Goal: Task Accomplishment & Management: Use online tool/utility

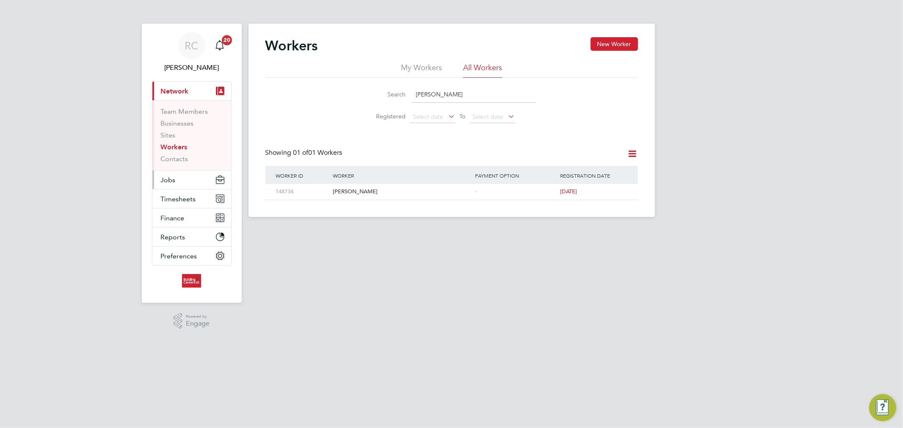
click at [184, 179] on button "Jobs" at bounding box center [191, 180] width 79 height 19
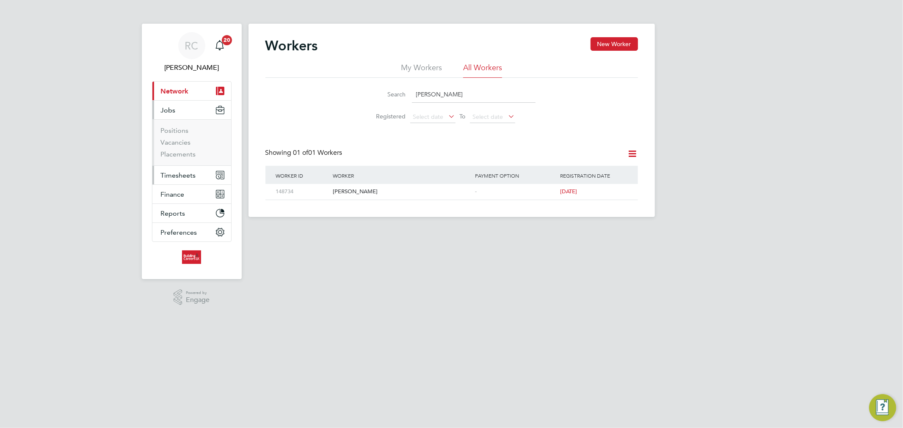
click at [188, 171] on span "Timesheets" at bounding box center [178, 175] width 35 height 8
click at [187, 149] on link "Timesheets" at bounding box center [178, 150] width 35 height 8
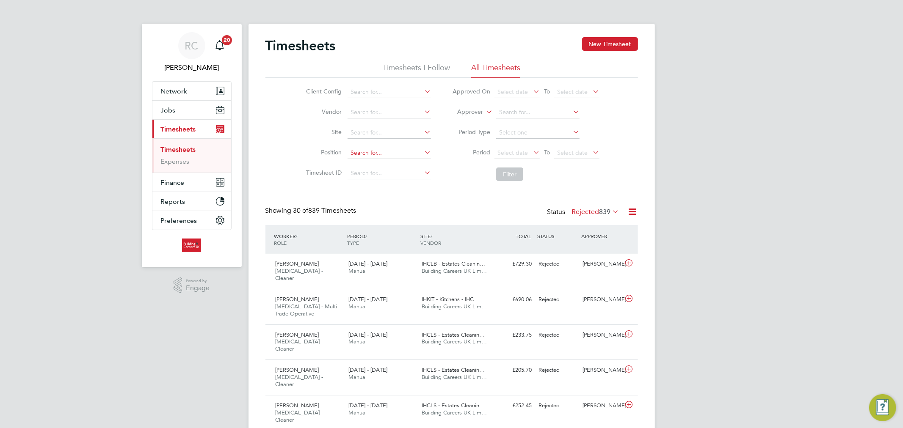
click at [367, 154] on input at bounding box center [388, 153] width 83 height 12
type input "h"
click at [390, 96] on input at bounding box center [388, 92] width 83 height 12
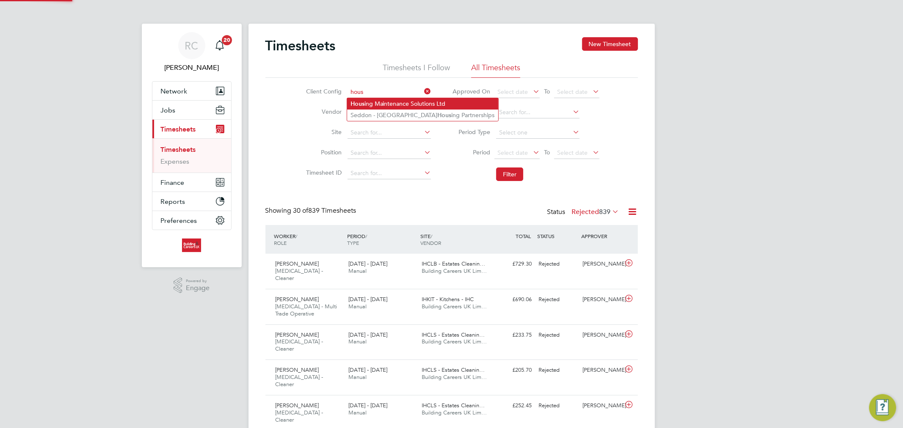
click at [393, 102] on li "Hous ing Maintenance Solutions Ltd" at bounding box center [422, 103] width 151 height 11
type input "Housing Maintenance Solutions Ltd"
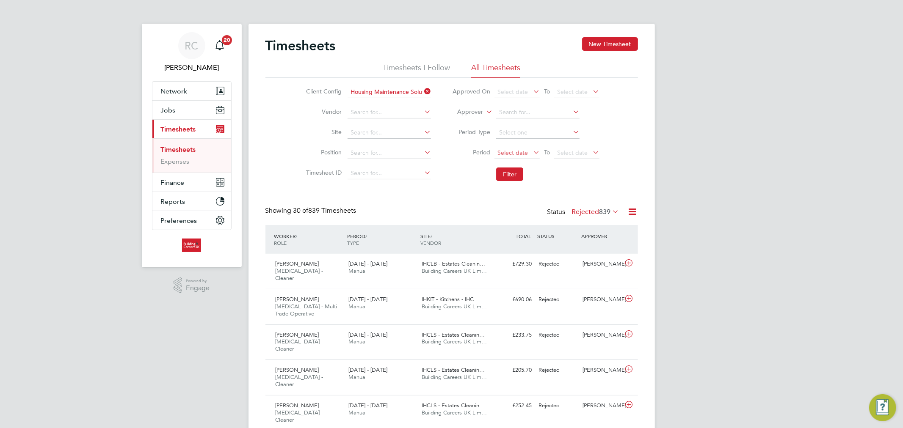
click at [521, 157] on span "Select date" at bounding box center [516, 153] width 45 height 11
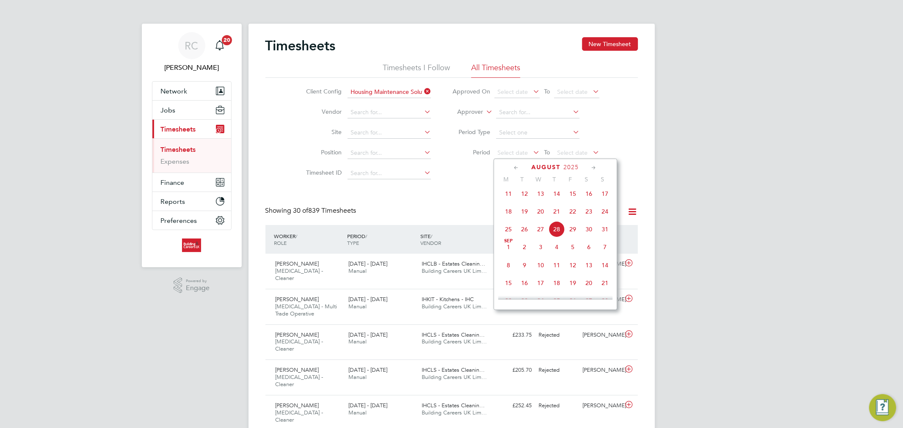
click at [508, 217] on span "18" at bounding box center [508, 212] width 16 height 16
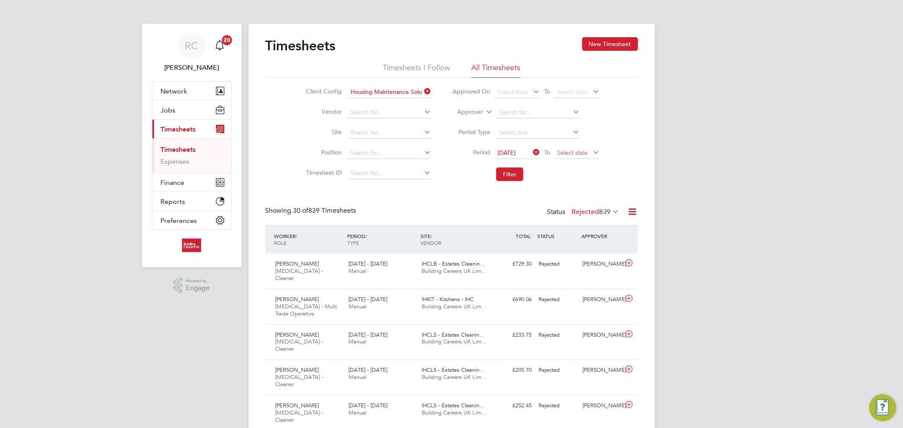
click at [590, 156] on span "Select date" at bounding box center [576, 153] width 45 height 11
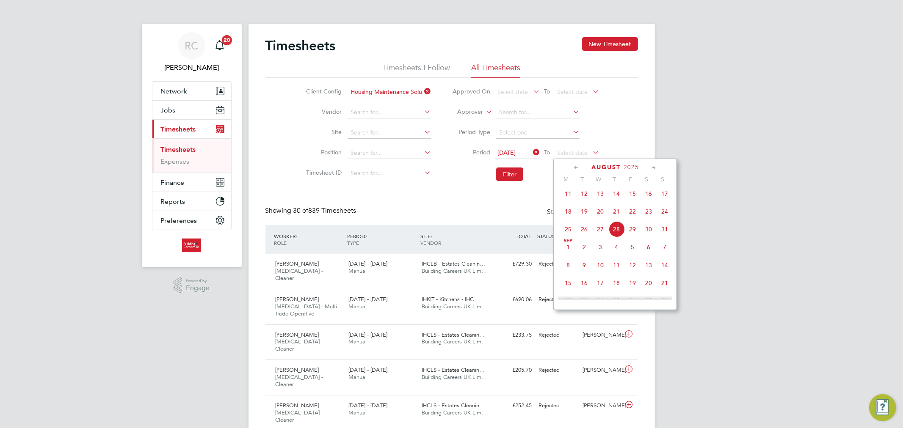
click at [660, 215] on span "24" at bounding box center [664, 212] width 16 height 16
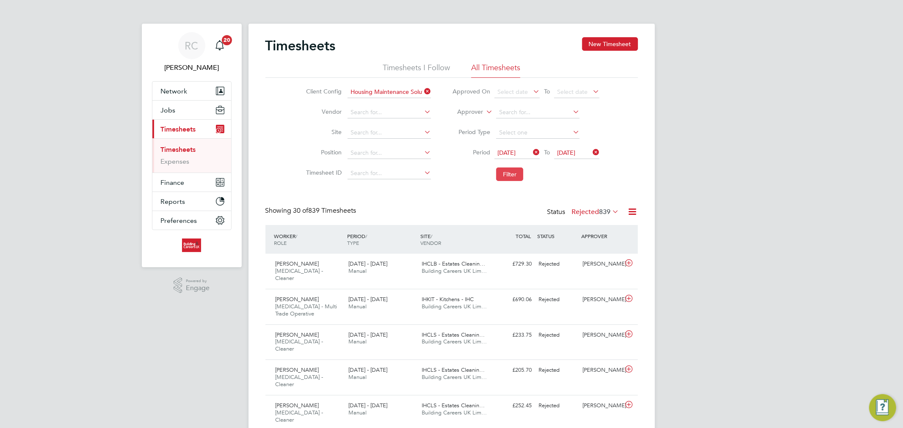
click at [496, 168] on li "Filter" at bounding box center [525, 174] width 168 height 22
click at [502, 171] on button "Filter" at bounding box center [509, 175] width 27 height 14
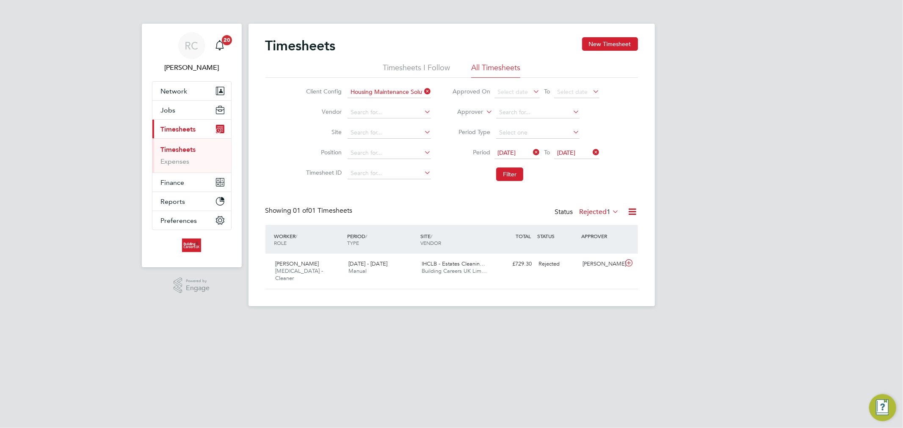
click at [611, 210] on icon at bounding box center [611, 212] width 0 height 12
click at [692, 210] on div "RC [PERSON_NAME] Notifications 20 Applications: Network Team Members Businesses…" at bounding box center [451, 160] width 903 height 320
